Goal: Task Accomplishment & Management: Manage account settings

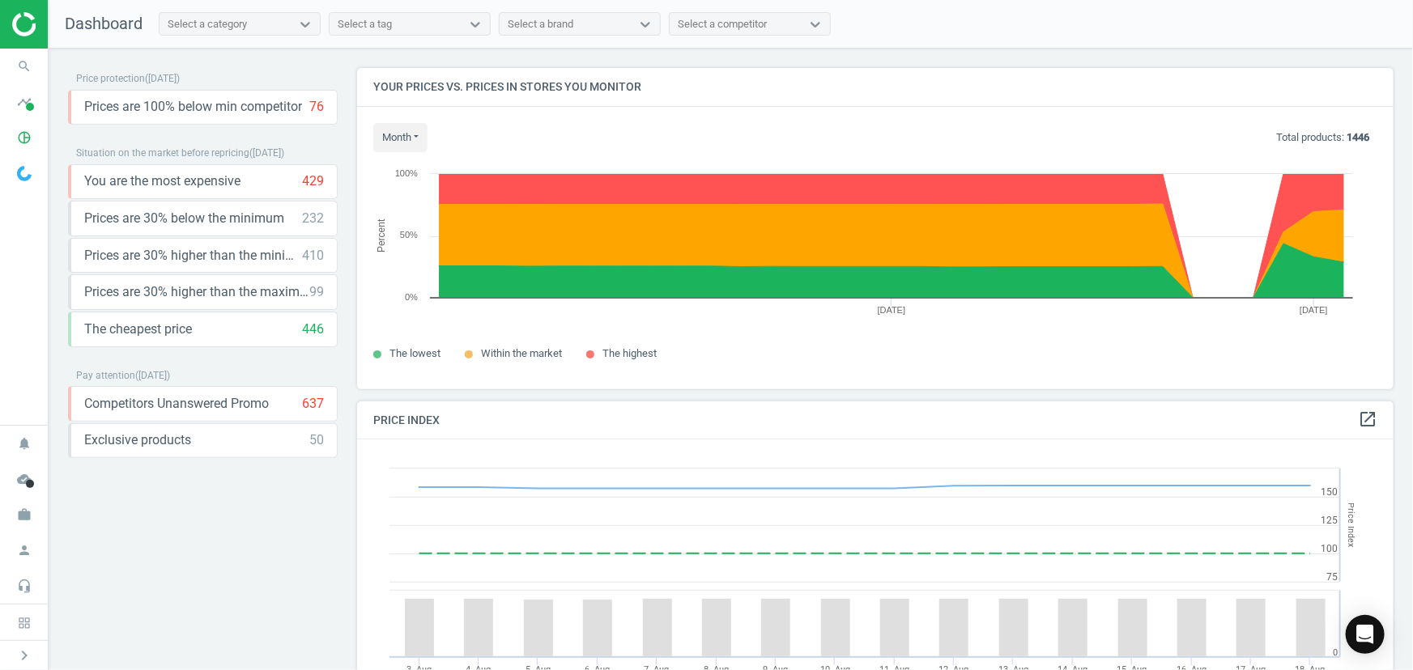
scroll to position [396, 1049]
click at [15, 526] on icon "work" at bounding box center [24, 514] width 31 height 31
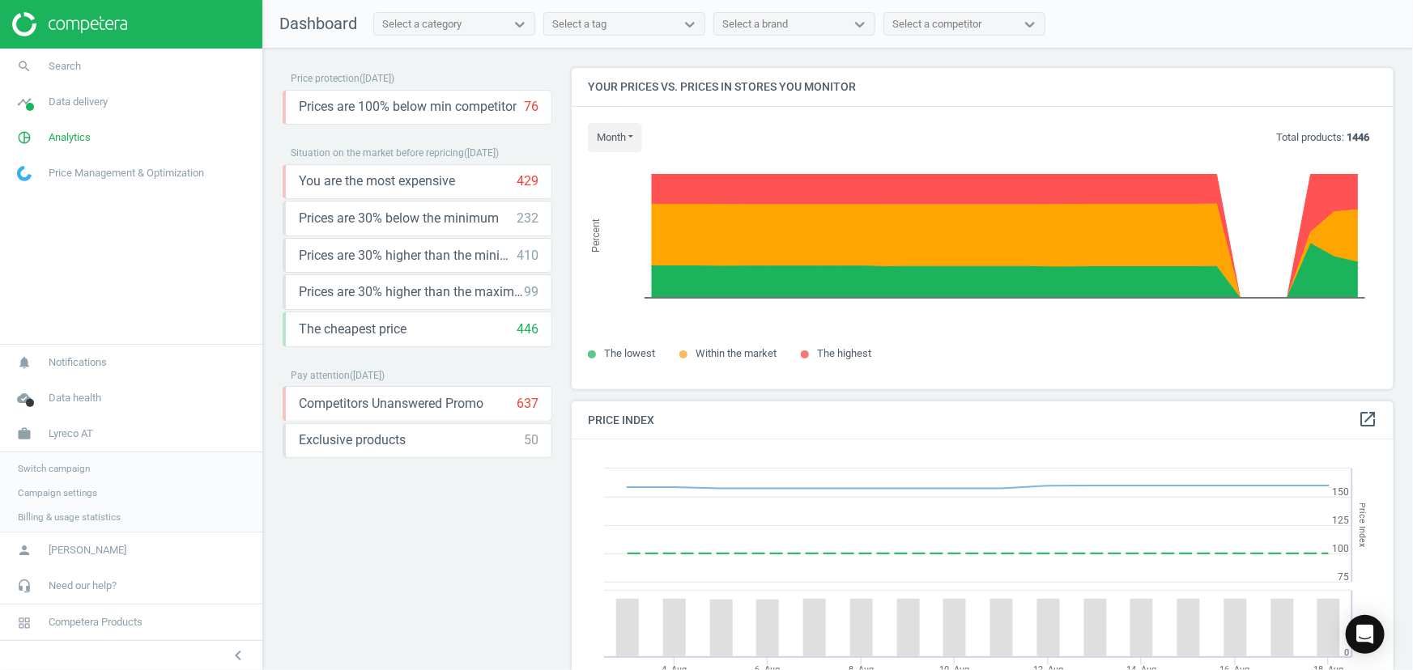
scroll to position [0, 0]
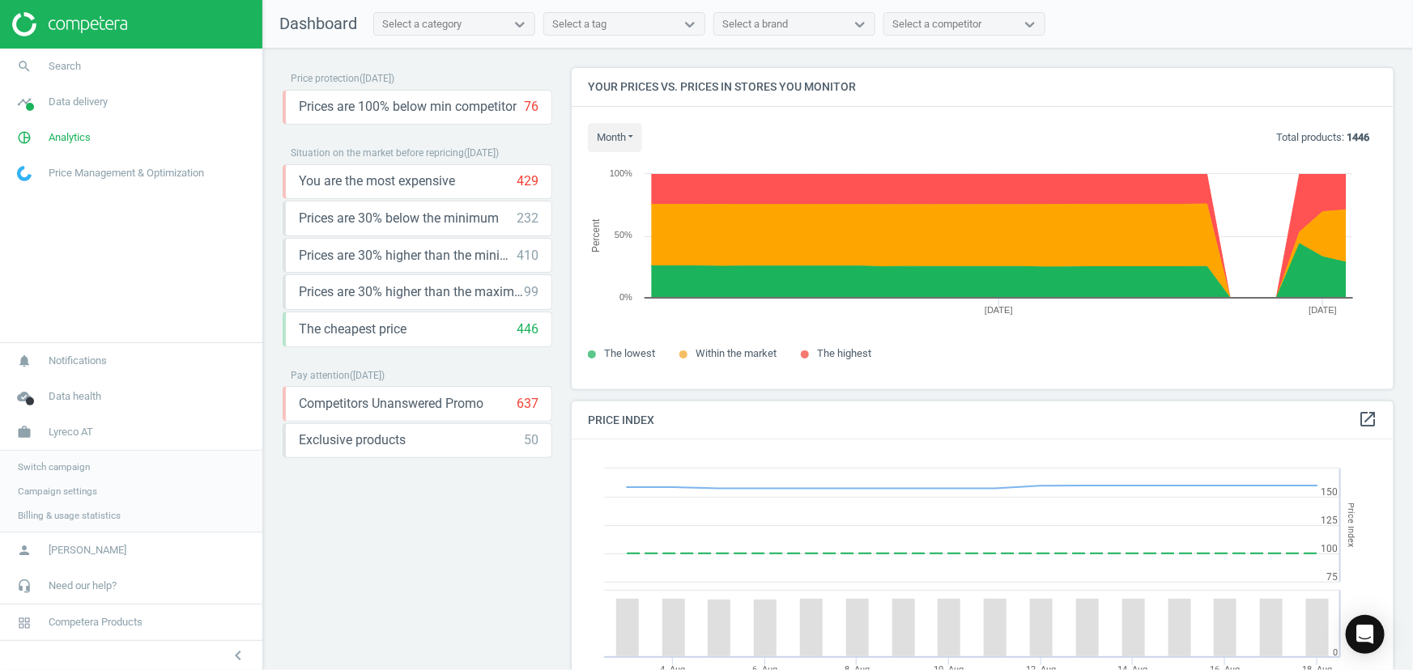
click at [71, 467] on span "Switch campaign" at bounding box center [54, 467] width 72 height 13
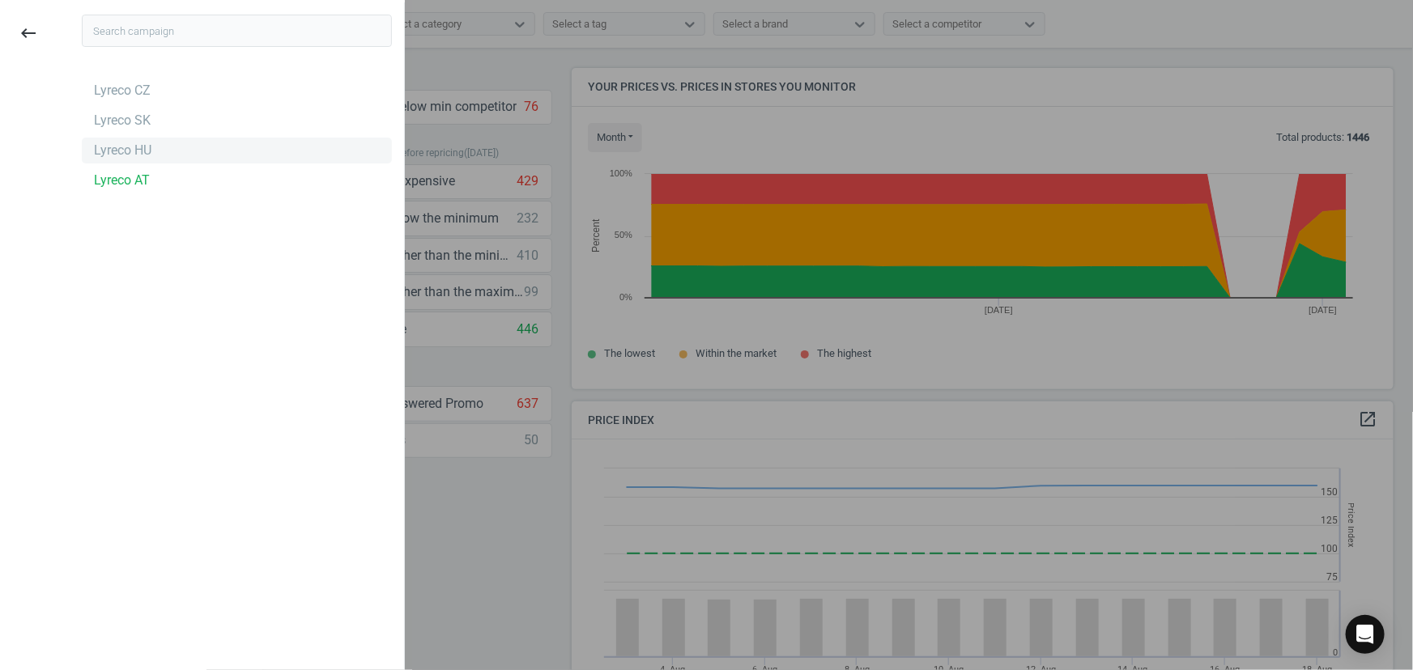
click at [138, 154] on div "Lyreco HU" at bounding box center [122, 151] width 57 height 18
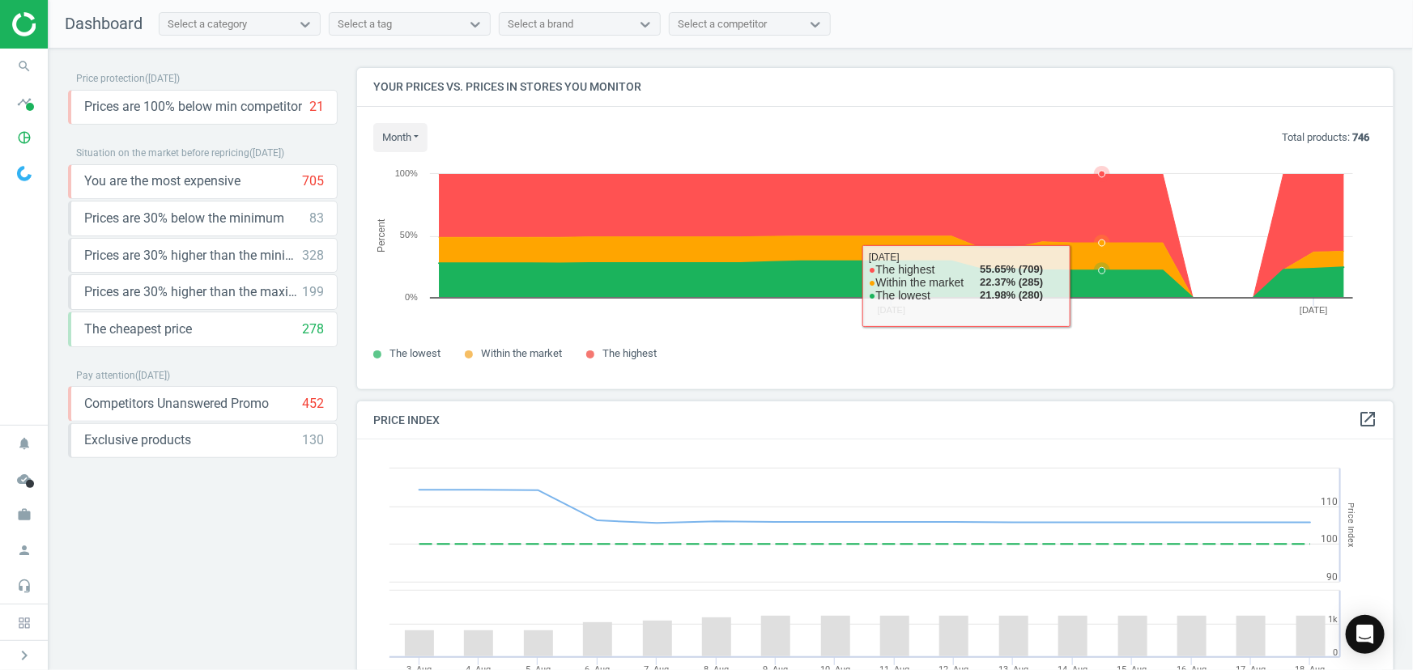
scroll to position [396, 1049]
